Goal: Task Accomplishment & Management: Complete application form

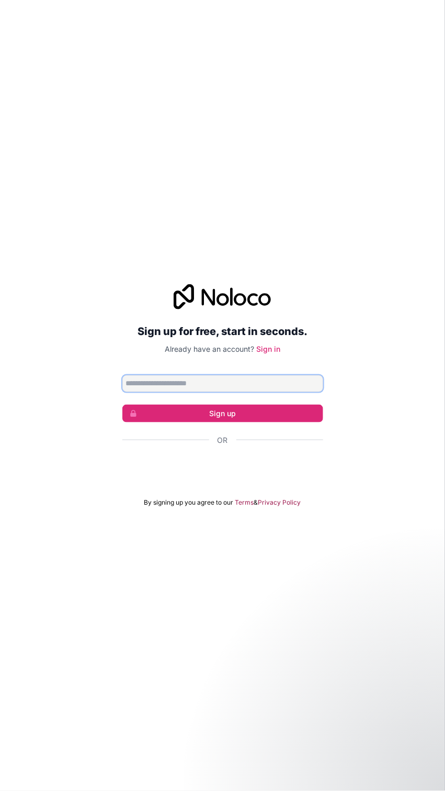
click at [287, 392] on input "Email address" at bounding box center [222, 383] width 201 height 17
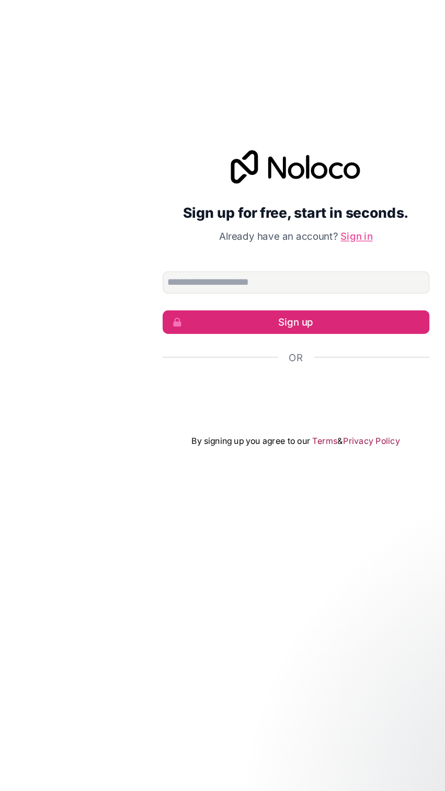
click at [261, 353] on link "Sign in" at bounding box center [268, 348] width 24 height 9
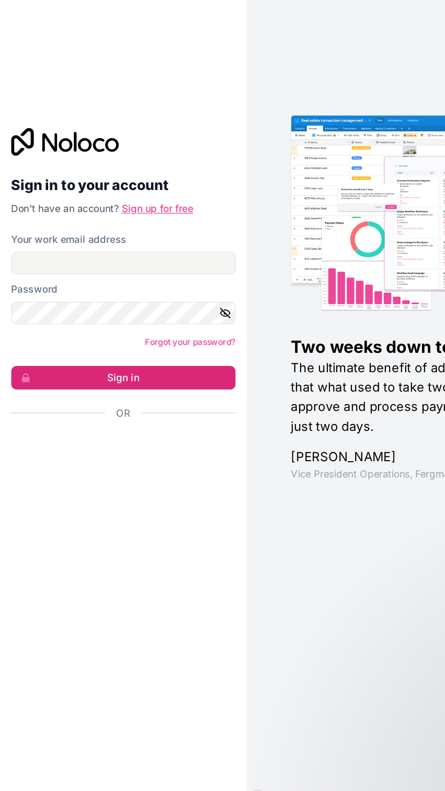
click at [124, 332] on link "Sign up for free" at bounding box center [119, 327] width 54 height 9
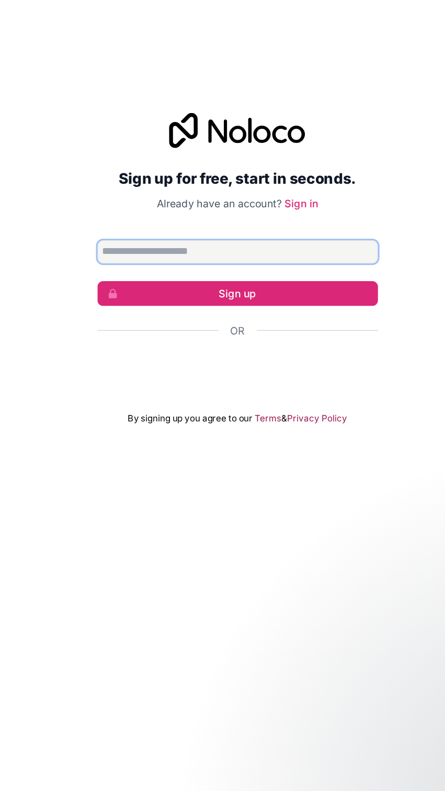
click at [233, 392] on input "Email address" at bounding box center [222, 383] width 201 height 17
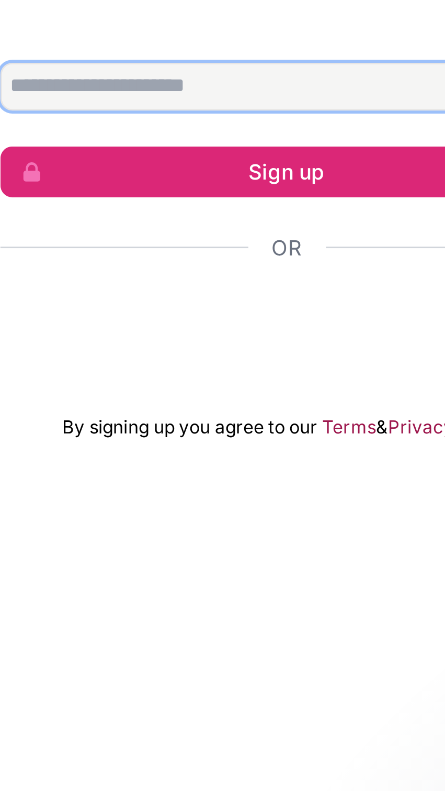
type input "**********"
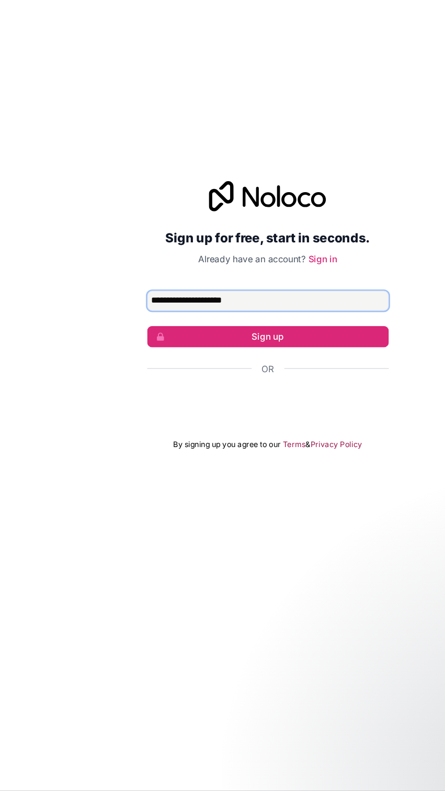
scroll to position [1, 0]
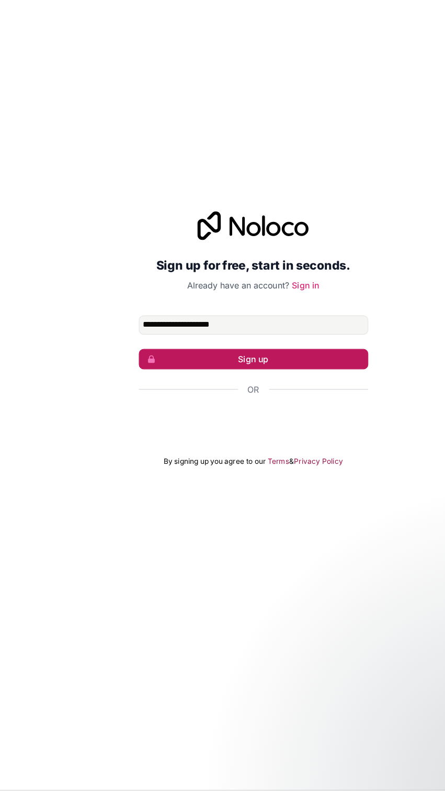
click at [304, 422] on button "Sign up" at bounding box center [222, 414] width 201 height 18
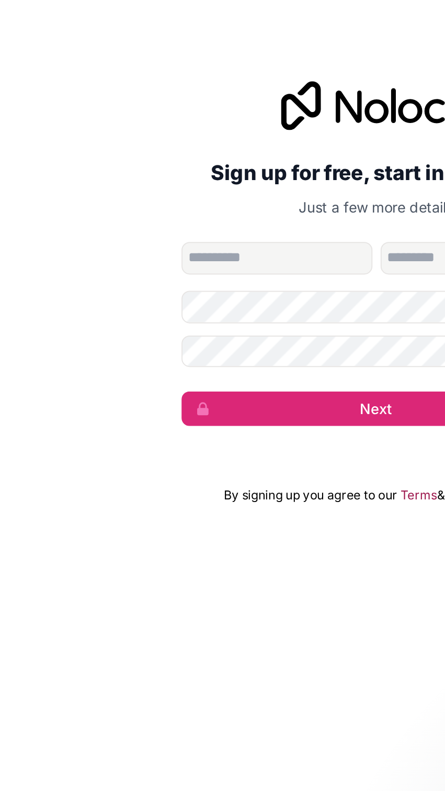
click at [189, 394] on input "given-name" at bounding box center [171, 385] width 98 height 17
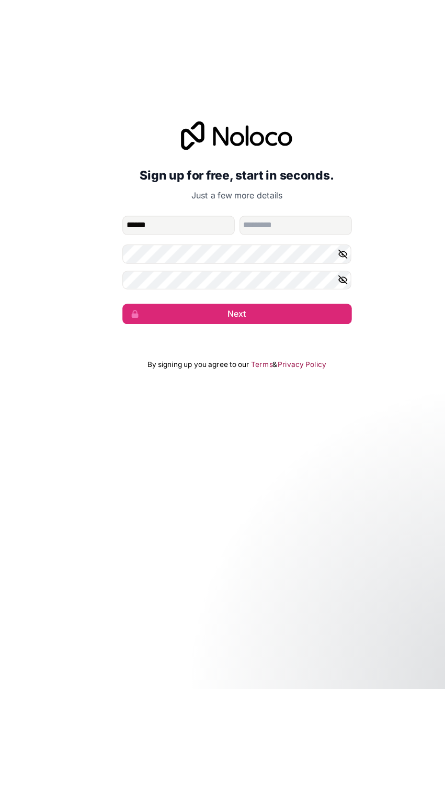
type input "*****"
click at [300, 394] on input "family-name" at bounding box center [274, 385] width 98 height 17
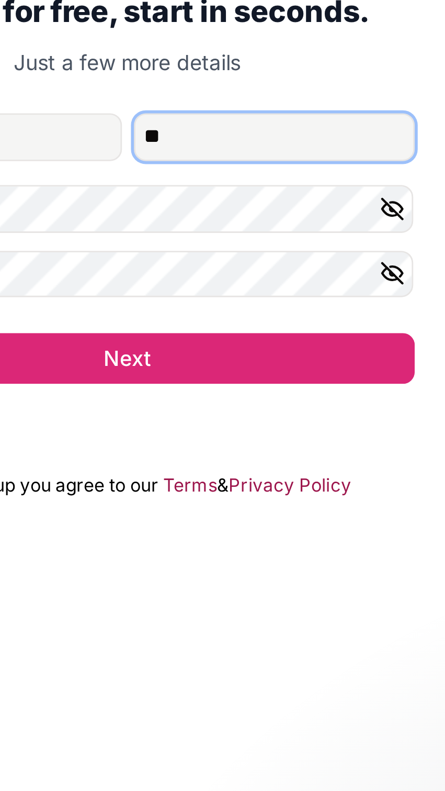
type input "**"
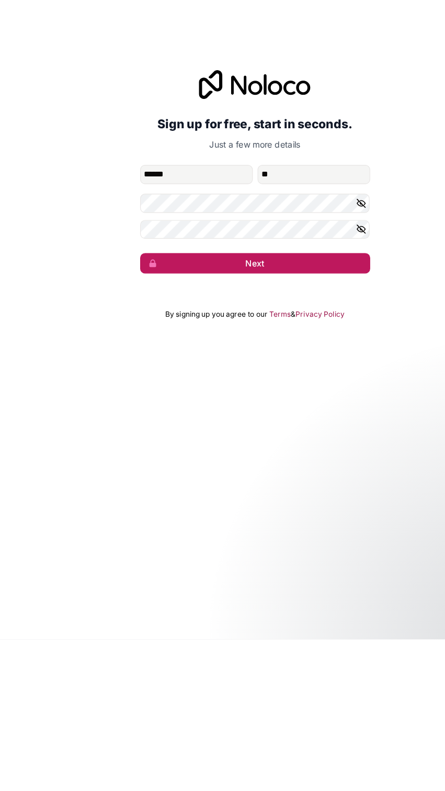
click at [305, 472] on button "Next" at bounding box center [222, 463] width 201 height 18
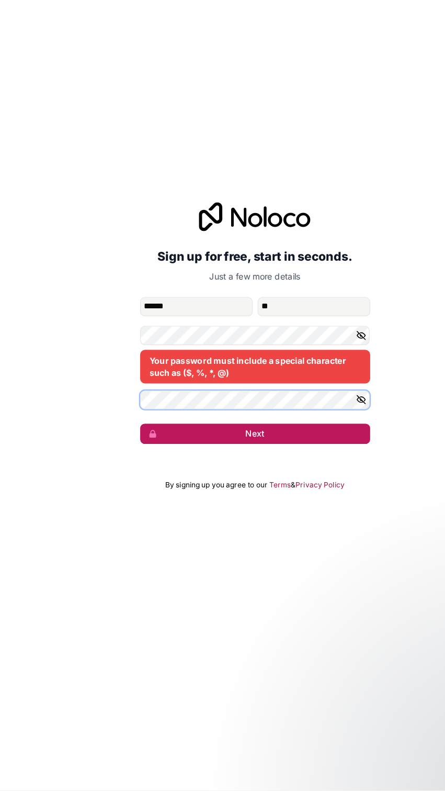
scroll to position [0, 0]
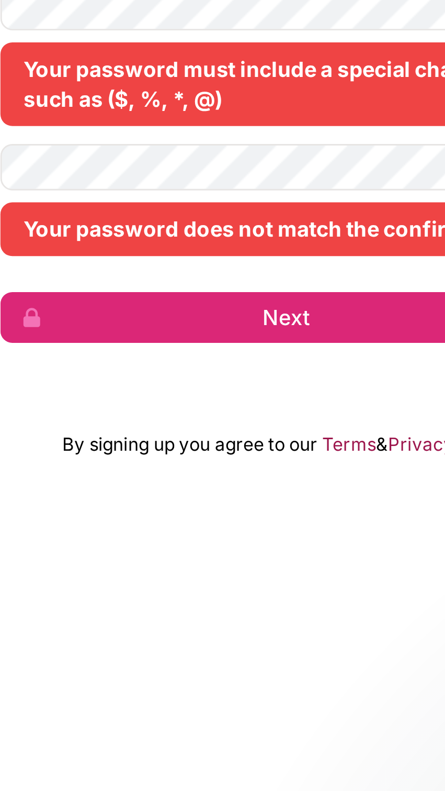
click at [216, 424] on div "Your password must include a special character such as ($, %, *, @)" at bounding box center [222, 409] width 201 height 29
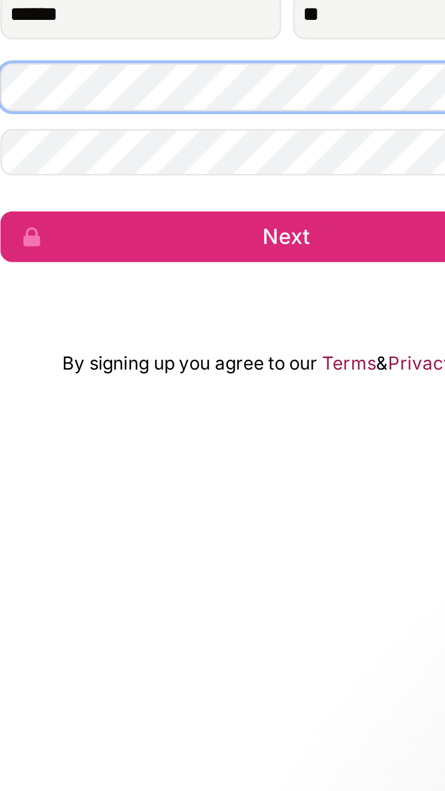
scroll to position [28, 0]
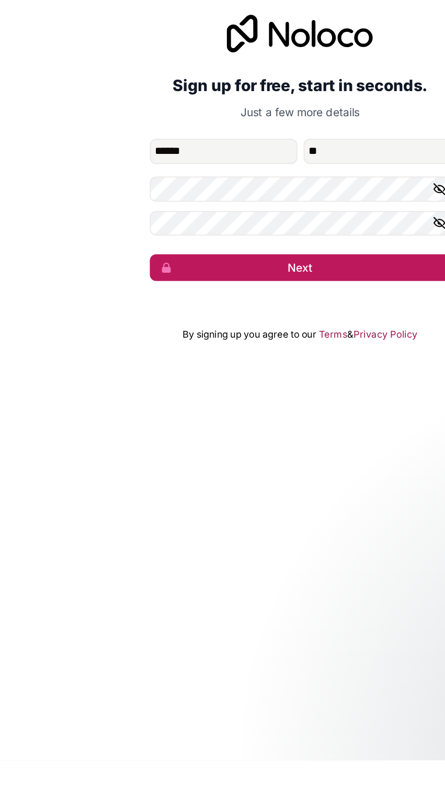
click at [284, 462] on button "Next" at bounding box center [222, 463] width 201 height 18
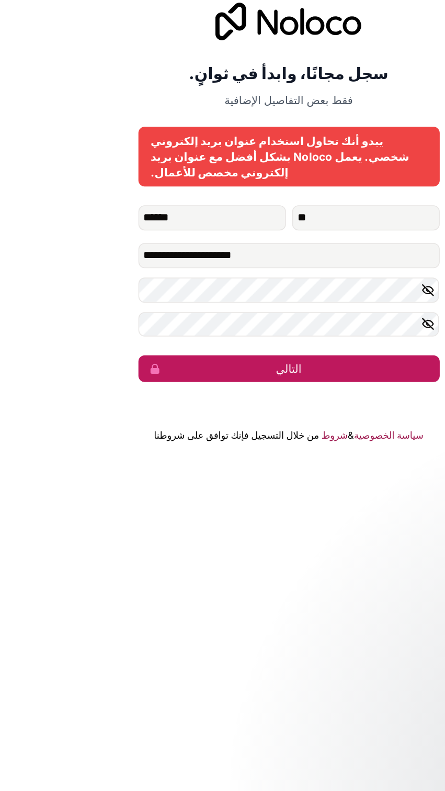
scroll to position [0, 0]
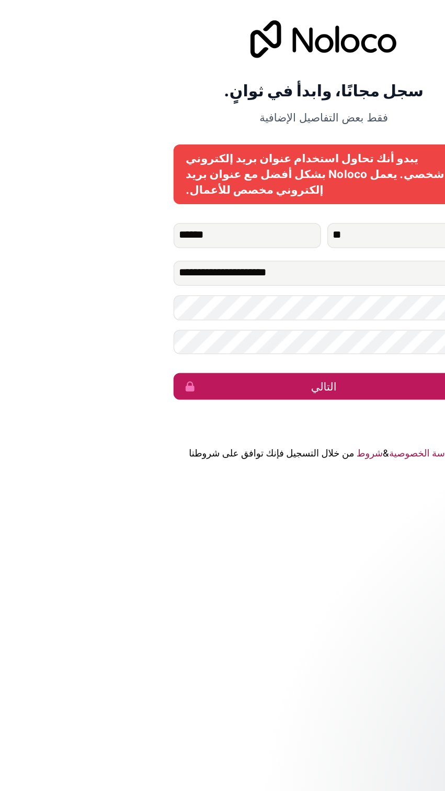
click at [211, 509] on button "التالي" at bounding box center [222, 501] width 201 height 18
